Goal: Information Seeking & Learning: Learn about a topic

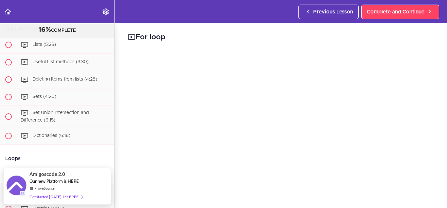
scroll to position [476, 0]
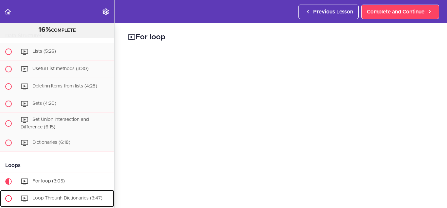
click at [80, 199] on span "Loop Through Dictionaries (3:47)" at bounding box center [67, 198] width 70 height 5
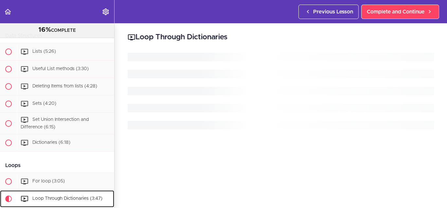
scroll to position [618, 0]
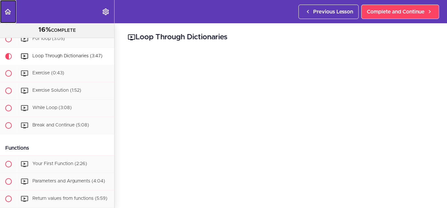
click at [3, 12] on link "Back to course curriculum" at bounding box center [8, 11] width 16 height 23
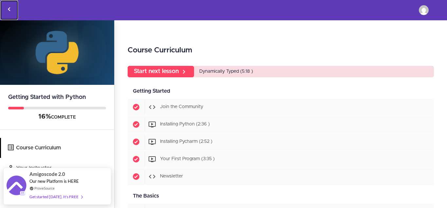
click at [10, 10] on icon "Back to courses" at bounding box center [9, 9] width 8 height 8
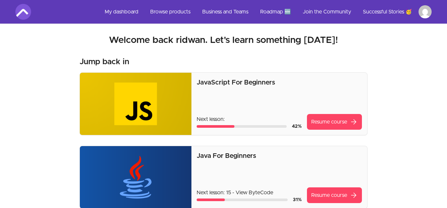
click at [240, 156] on p "Java For Beginners" at bounding box center [278, 155] width 165 height 9
click at [151, 199] on img at bounding box center [135, 177] width 111 height 62
click at [341, 193] on link "Resume course arrow_forward" at bounding box center [334, 195] width 55 height 16
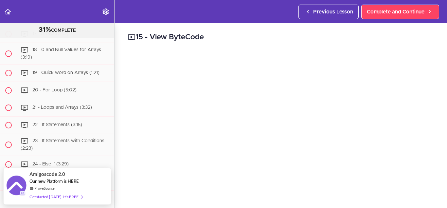
scroll to position [774, 0]
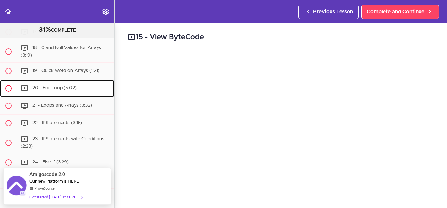
click at [61, 91] on div "20 - For Loop (5:02)" at bounding box center [65, 88] width 97 height 14
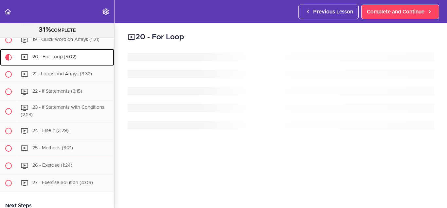
scroll to position [806, 0]
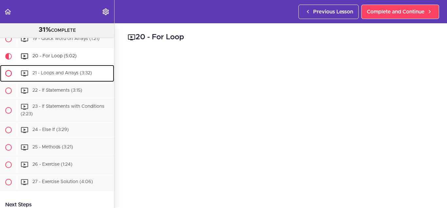
click at [51, 73] on span "21 - Loops and Arrays (3:32)" at bounding box center [61, 73] width 59 height 5
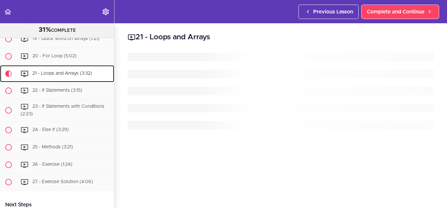
scroll to position [823, 0]
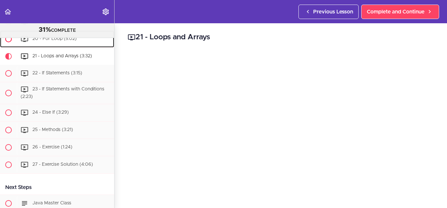
click at [55, 41] on span "20 - For Loop (5:02)" at bounding box center [54, 39] width 44 height 5
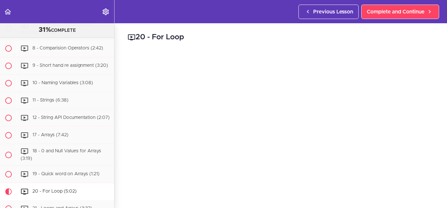
scroll to position [894, 0]
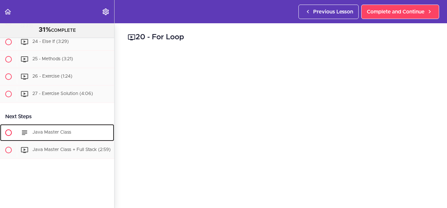
click at [49, 133] on span "Java Master Class" at bounding box center [51, 132] width 39 height 5
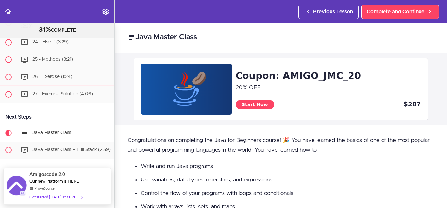
click at [301, 172] on ul "Write and run Java programs Use variables, data types, operators, and expressio…" at bounding box center [280, 206] width 306 height 89
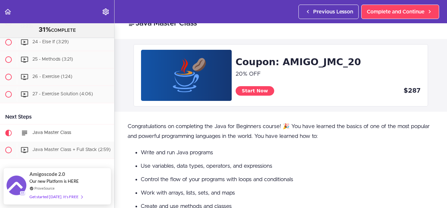
scroll to position [27, 0]
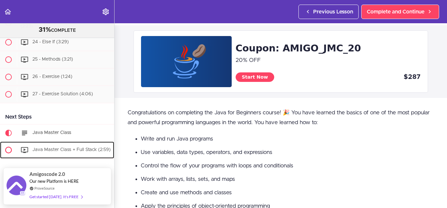
click at [98, 149] on span "Java Master Class + Full Stack (2:59)" at bounding box center [71, 149] width 78 height 5
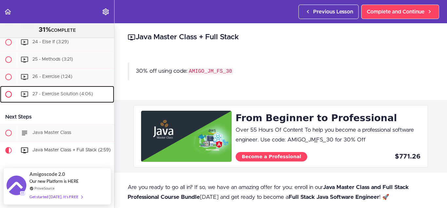
click at [83, 96] on div "27 - Exercise Solution (4:06)" at bounding box center [65, 94] width 97 height 14
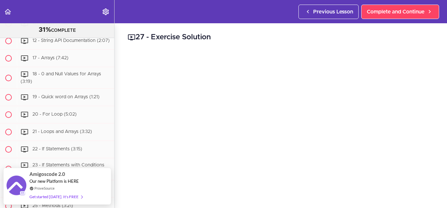
scroll to position [740, 0]
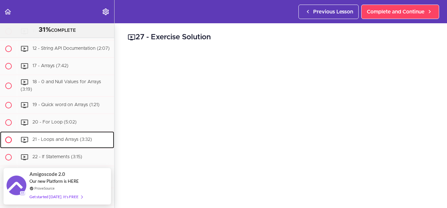
click at [77, 135] on div "21 - Loops and Arrays (3:32)" at bounding box center [65, 139] width 97 height 14
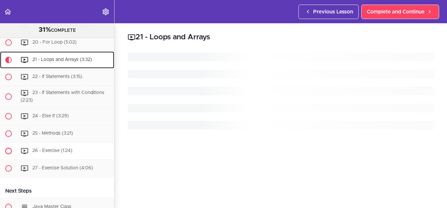
scroll to position [823, 0]
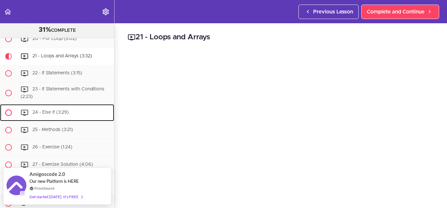
click at [69, 114] on div "24 - Else If (3:29)" at bounding box center [65, 112] width 97 height 14
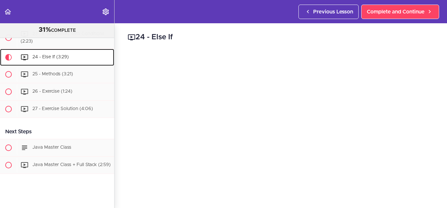
scroll to position [880, 0]
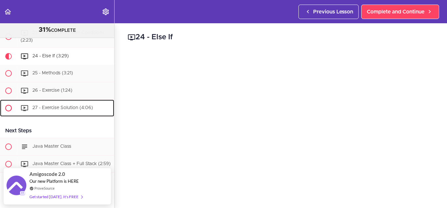
click at [75, 111] on div "27 - Exercise Solution (4:06)" at bounding box center [65, 108] width 97 height 14
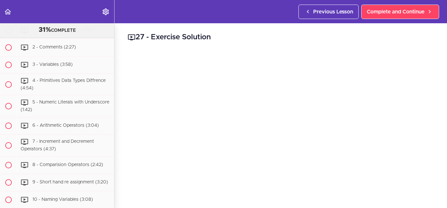
scroll to position [557, 0]
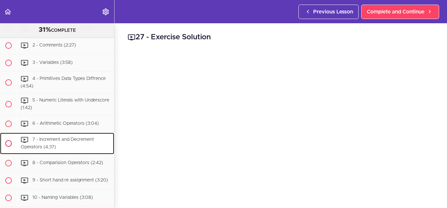
click at [69, 137] on div "7 - Increment and Decrement Operators (4:37)" at bounding box center [65, 143] width 97 height 22
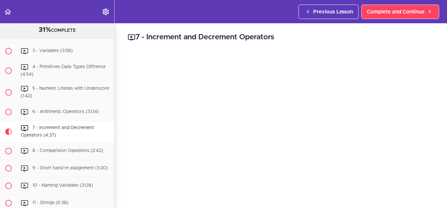
scroll to position [572, 0]
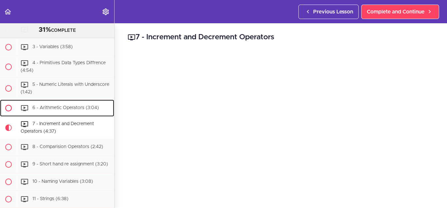
click at [67, 105] on div "6 - Arithmetic Operators (3:04)" at bounding box center [65, 108] width 97 height 14
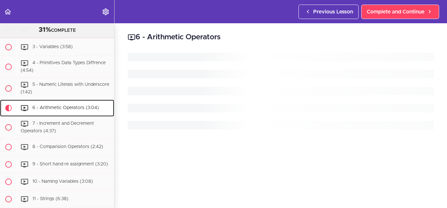
scroll to position [624, 0]
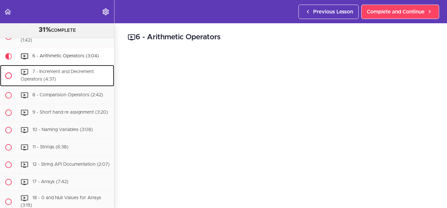
click at [58, 76] on div "7 - Increment and Decrement Operators (4:37)" at bounding box center [65, 76] width 97 height 22
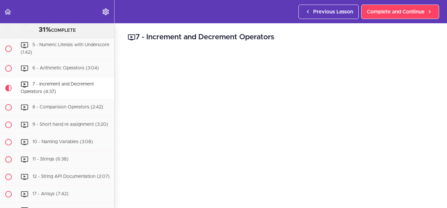
scroll to position [606, 0]
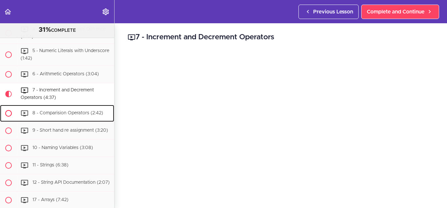
click at [47, 108] on div "8 - Comparision Operators (2:42)" at bounding box center [65, 113] width 97 height 14
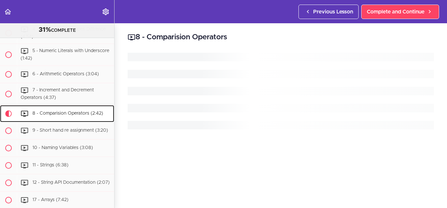
scroll to position [663, 0]
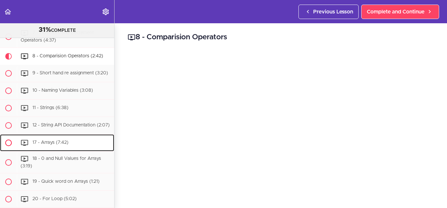
click at [81, 144] on div "17 - Arrays (7:42)" at bounding box center [65, 142] width 97 height 14
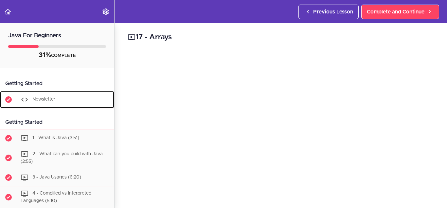
click at [51, 100] on span "Newsletter" at bounding box center [43, 99] width 23 height 5
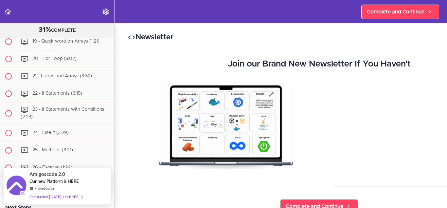
scroll to position [894, 0]
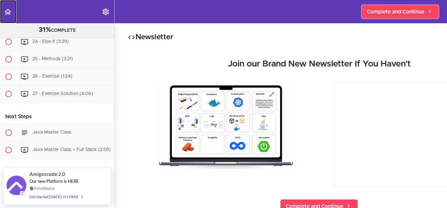
click at [5, 10] on icon "Back to course curriculum" at bounding box center [8, 12] width 8 height 8
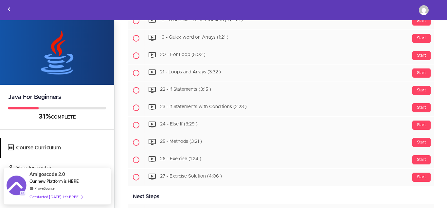
scroll to position [797, 0]
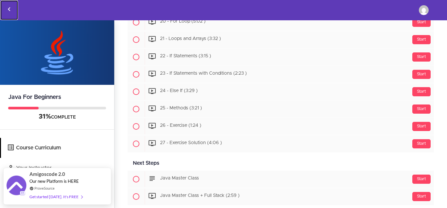
click at [8, 11] on icon "Back to courses" at bounding box center [9, 9] width 8 height 8
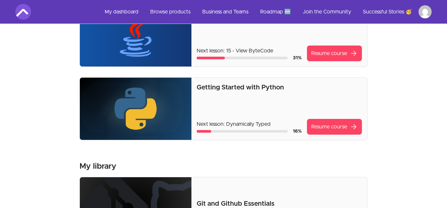
scroll to position [143, 0]
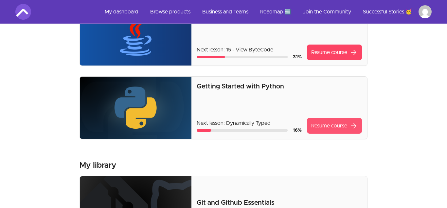
click at [330, 121] on link "Resume course arrow_forward" at bounding box center [334, 126] width 55 height 16
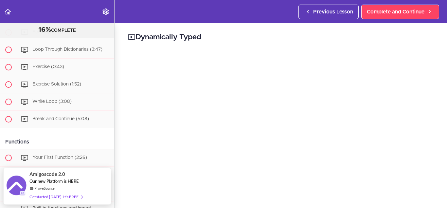
scroll to position [629, 0]
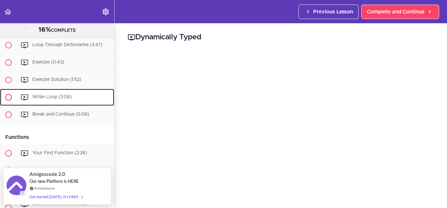
click at [62, 99] on span "While Loop (3:08)" at bounding box center [51, 97] width 39 height 5
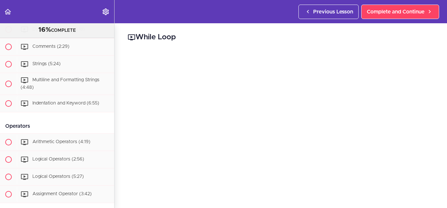
scroll to position [228, 0]
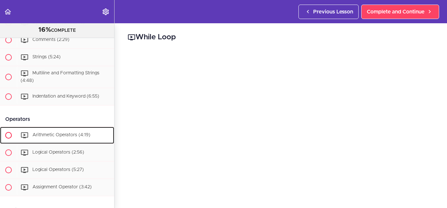
click at [63, 136] on span "Arithmetic Operators (4:19)" at bounding box center [61, 134] width 58 height 5
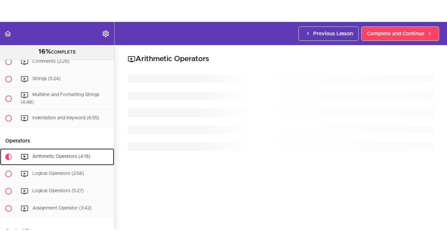
scroll to position [307, 0]
